Goal: Navigation & Orientation: Find specific page/section

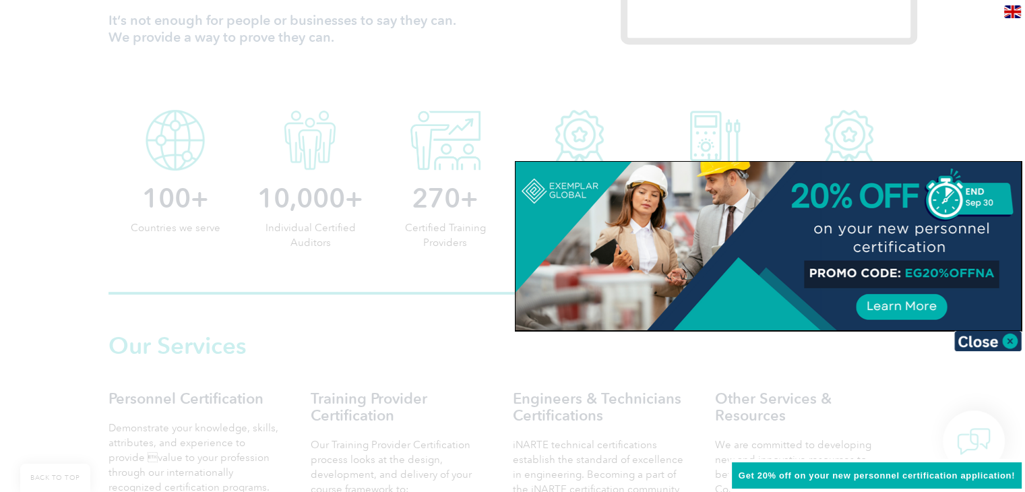
scroll to position [809, 0]
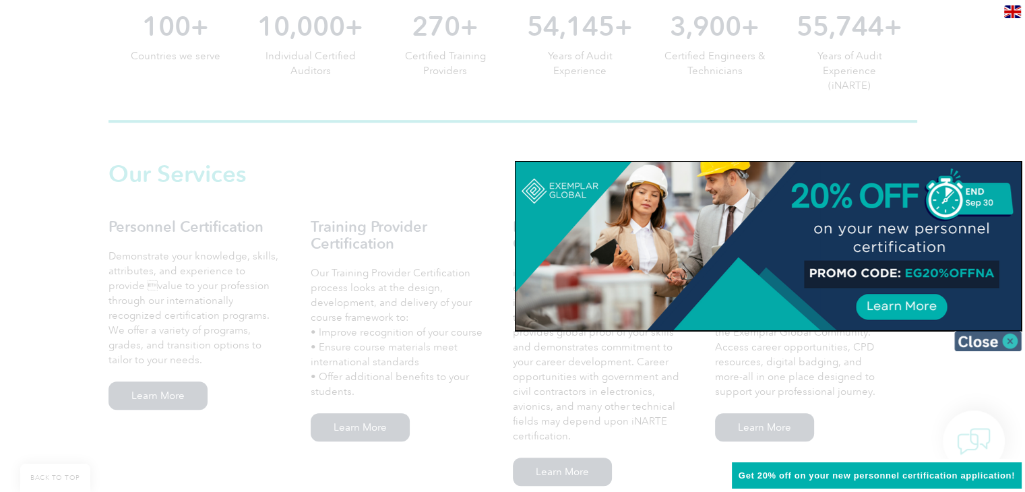
click at [1009, 344] on img at bounding box center [987, 341] width 67 height 20
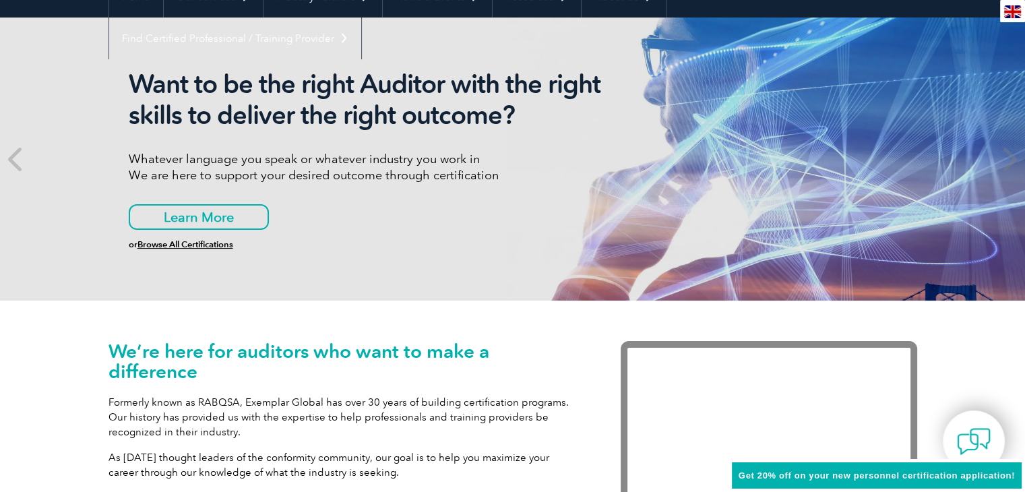
scroll to position [0, 0]
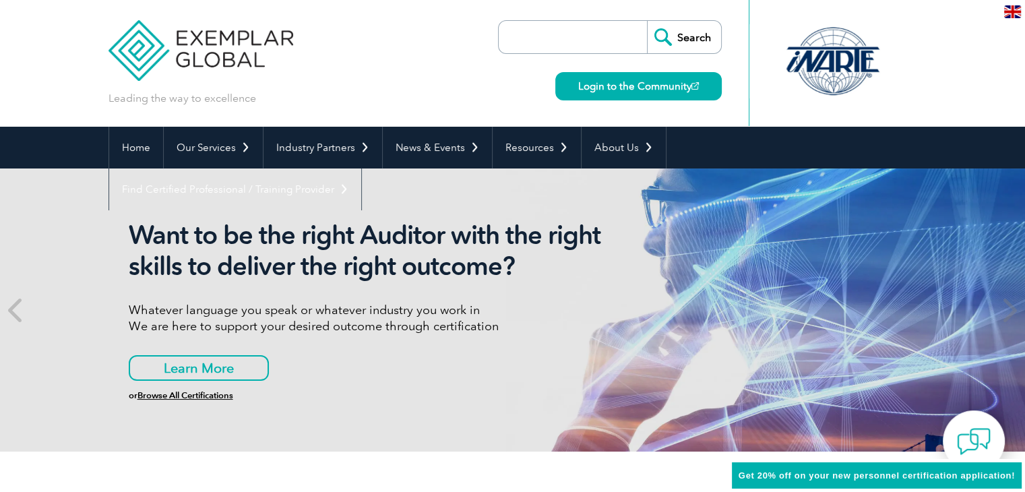
click at [1013, 3] on div "en" at bounding box center [1012, 11] width 25 height 22
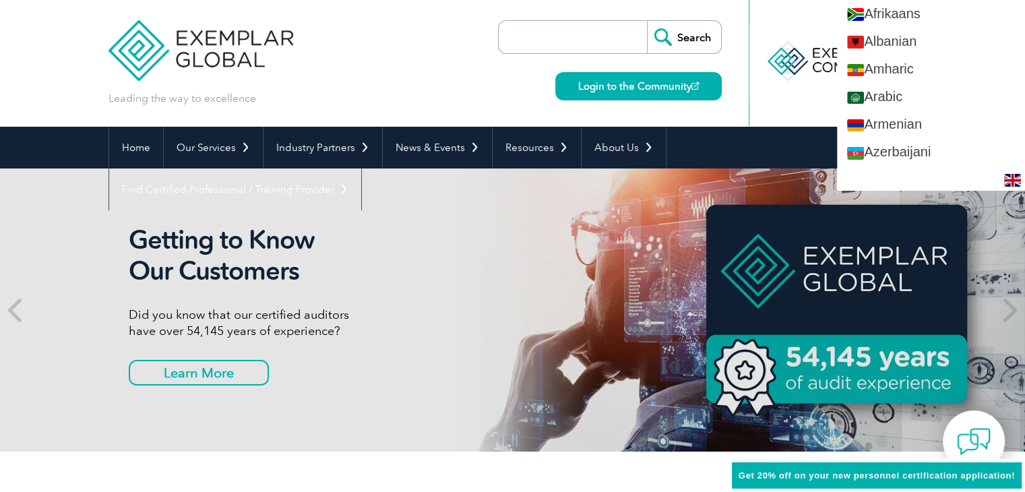
click at [178, 46] on img at bounding box center [200, 40] width 185 height 81
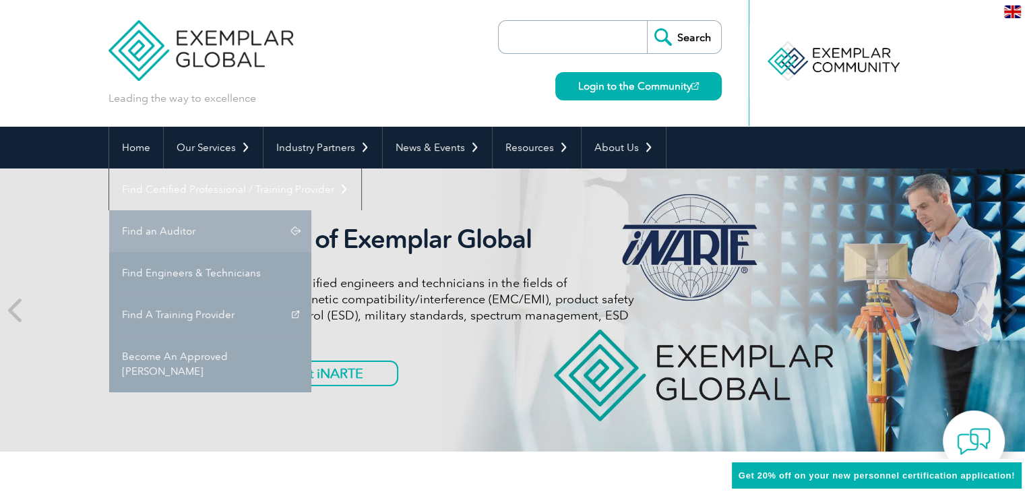
click at [311, 210] on link "Find an Auditor" at bounding box center [210, 231] width 202 height 42
